Goal: Check status: Check status

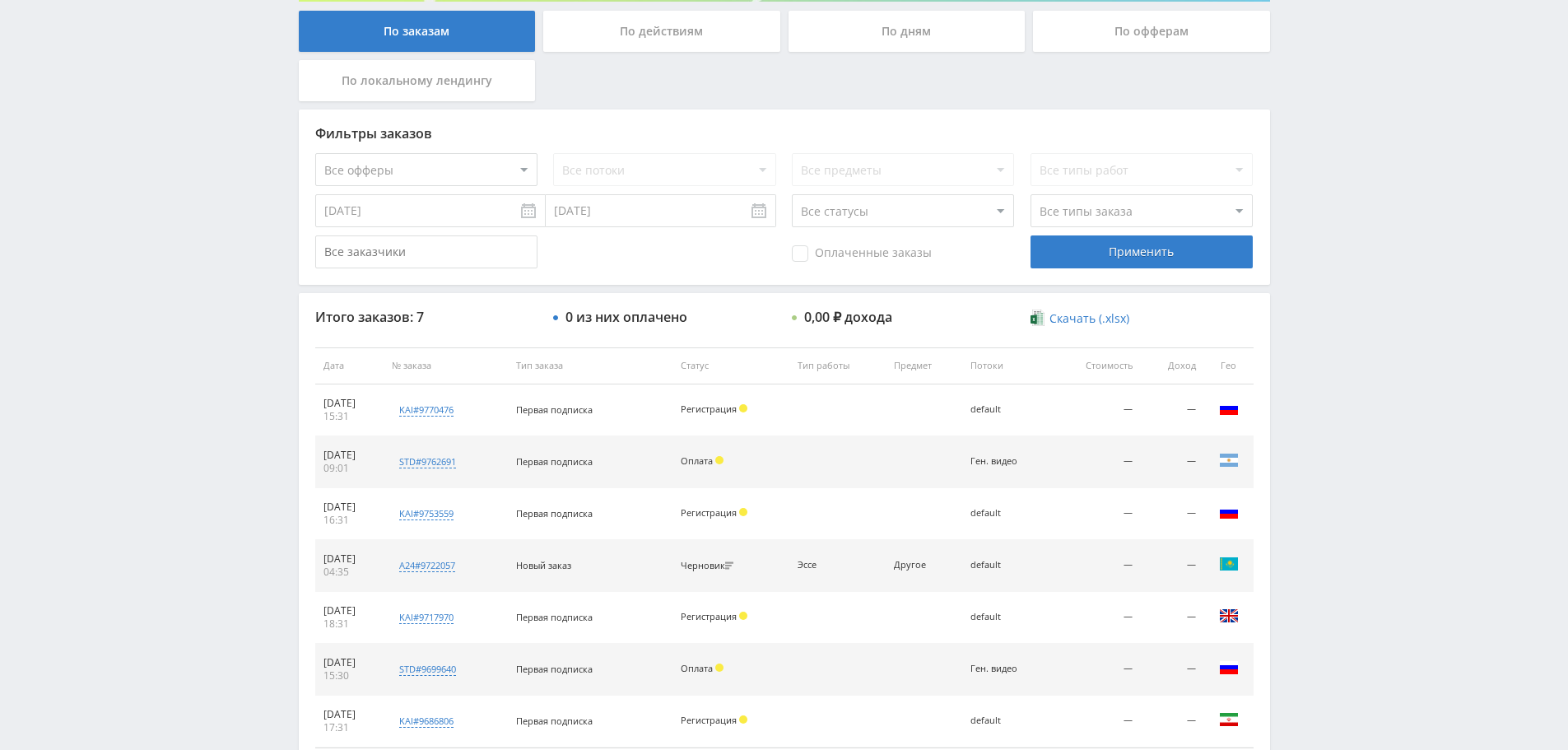
scroll to position [329, 0]
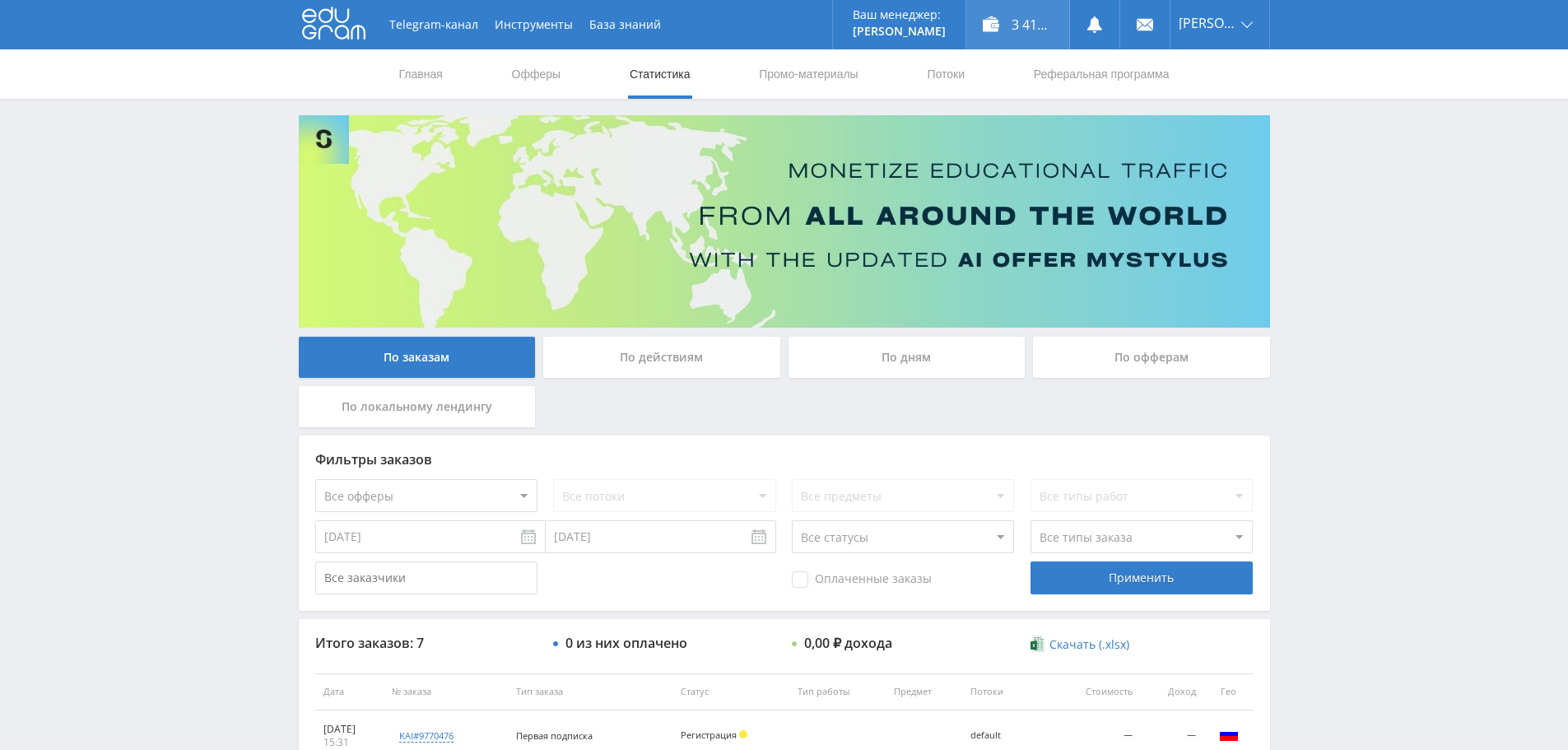
click at [1016, 24] on div "3 417,25 ₽" at bounding box center [1017, 25] width 103 height 49
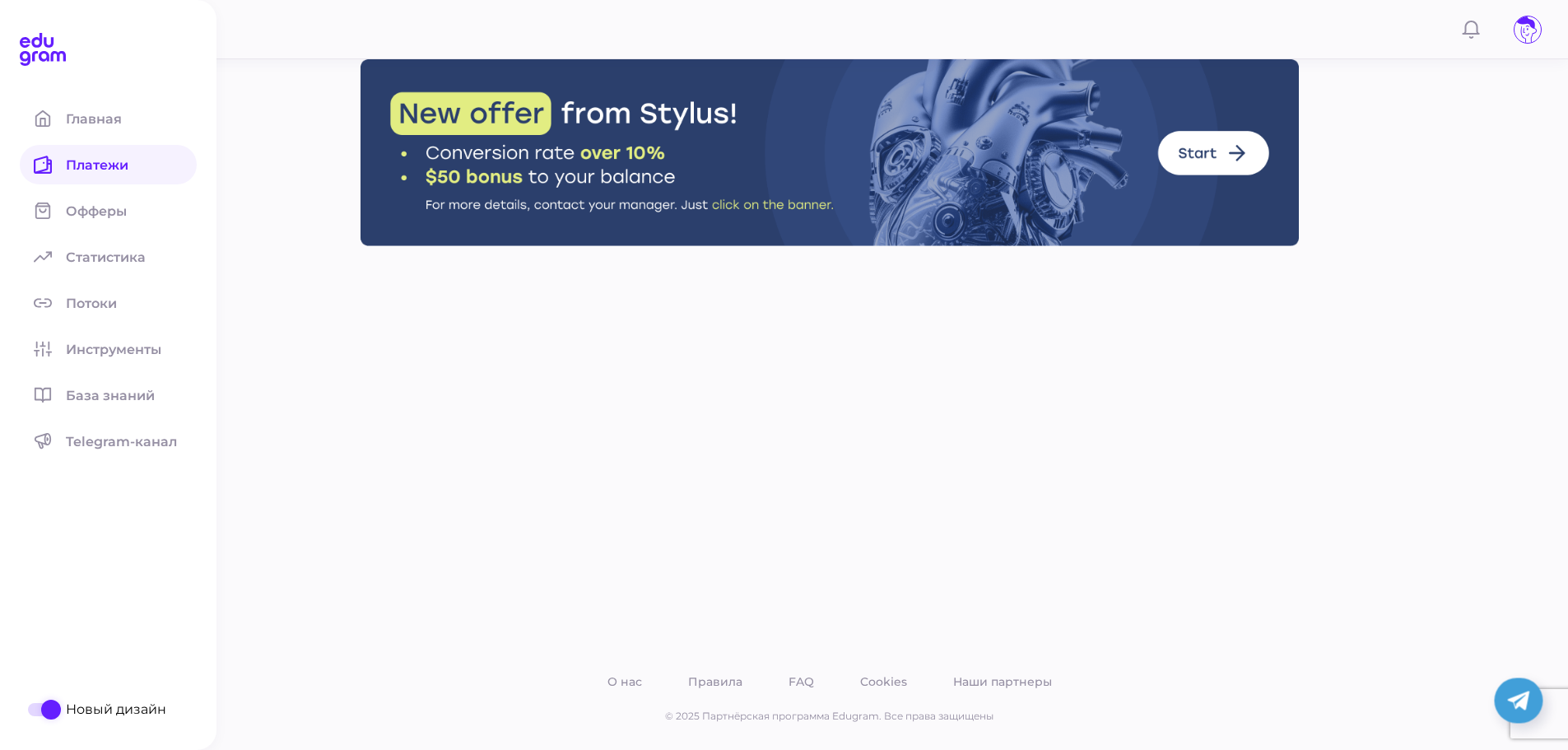
click at [52, 163] on span at bounding box center [43, 164] width 46 height 39
